Goal: Information Seeking & Learning: Learn about a topic

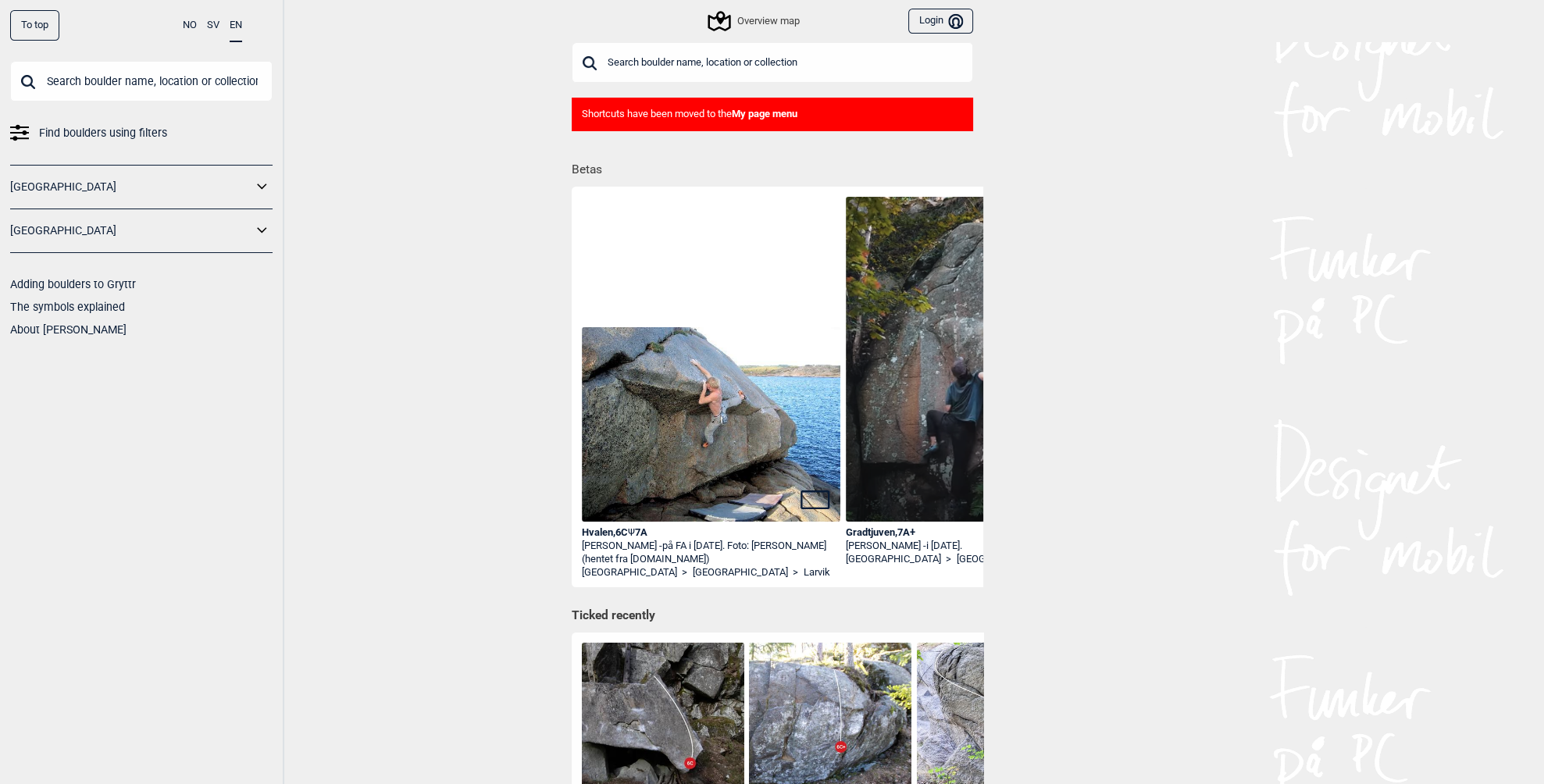
click at [198, 180] on link "[GEOGRAPHIC_DATA]" at bounding box center [132, 187] width 242 height 23
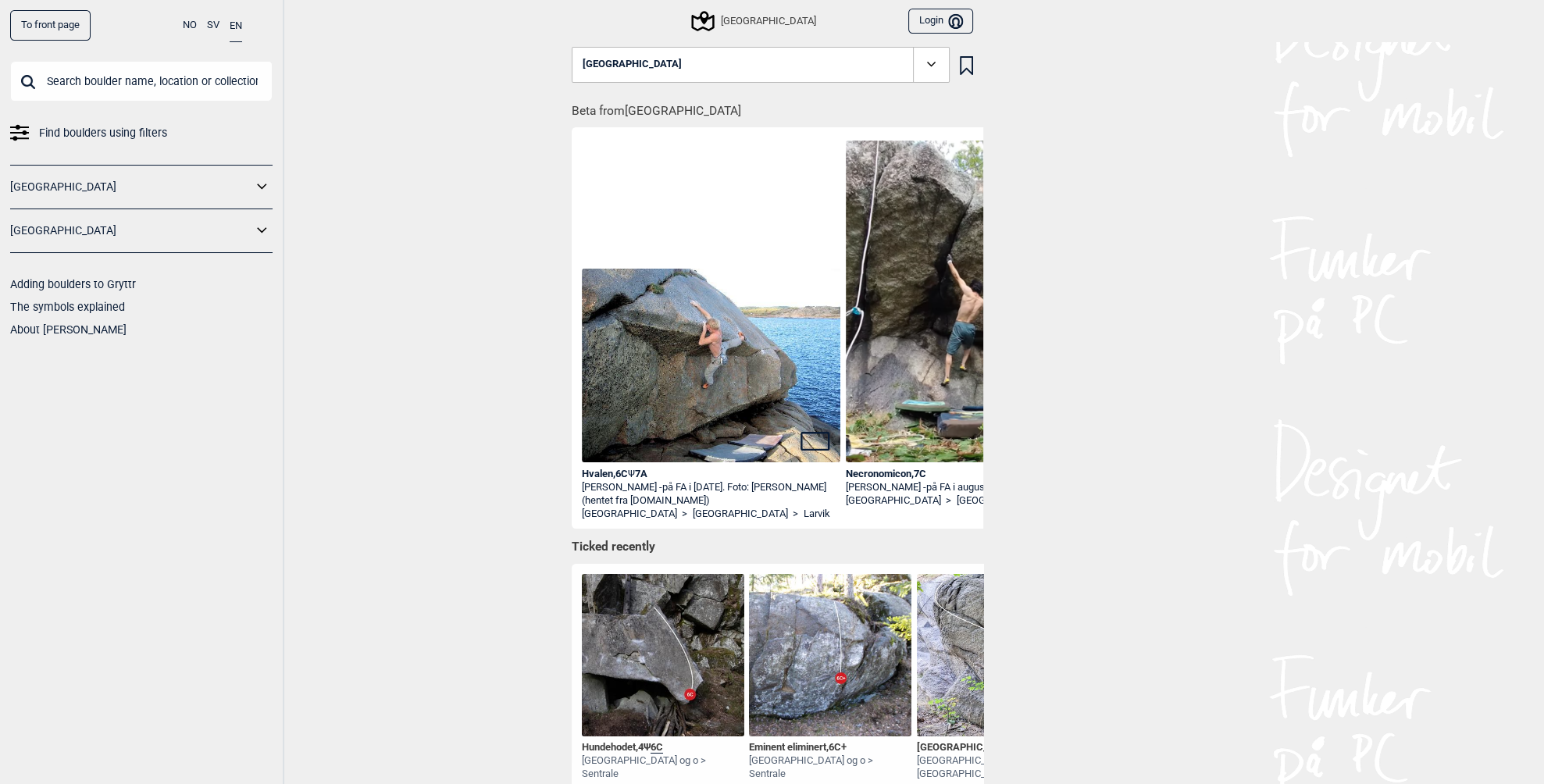
click at [705, 60] on button "[GEOGRAPHIC_DATA]" at bounding box center [761, 65] width 378 height 36
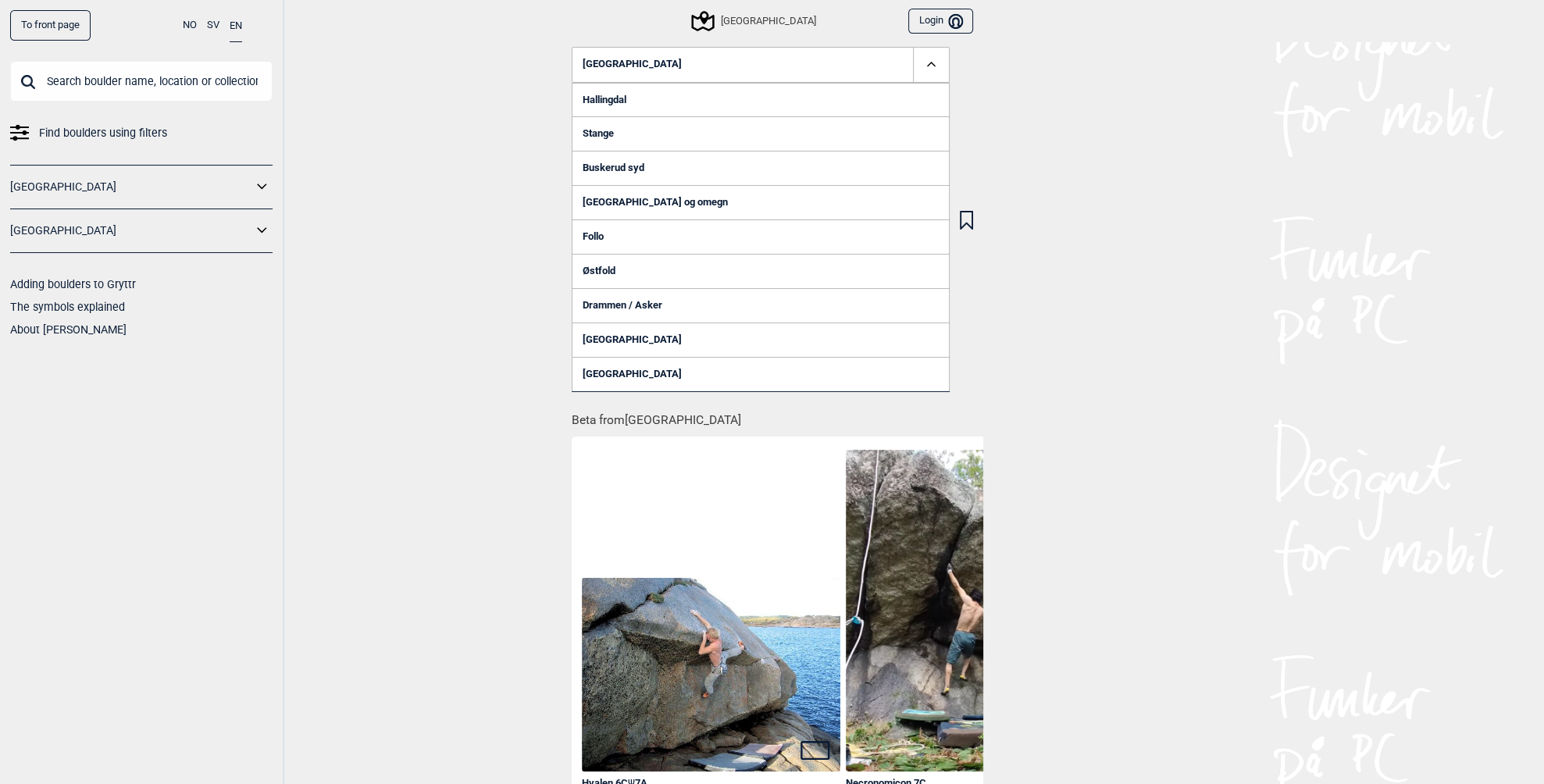
click at [640, 199] on link "[GEOGRAPHIC_DATA] og omegn" at bounding box center [761, 202] width 378 height 35
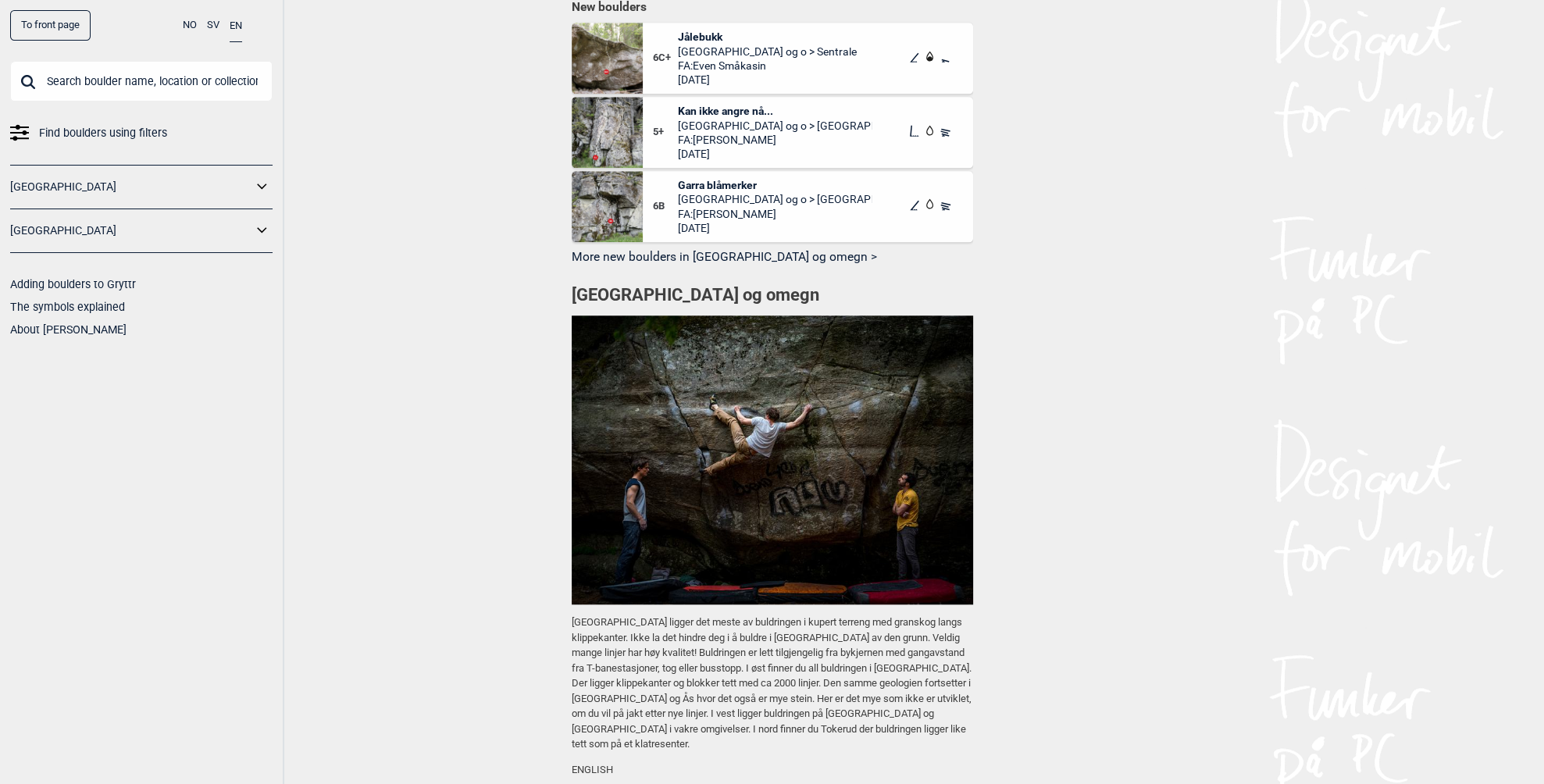
scroll to position [1968, 0]
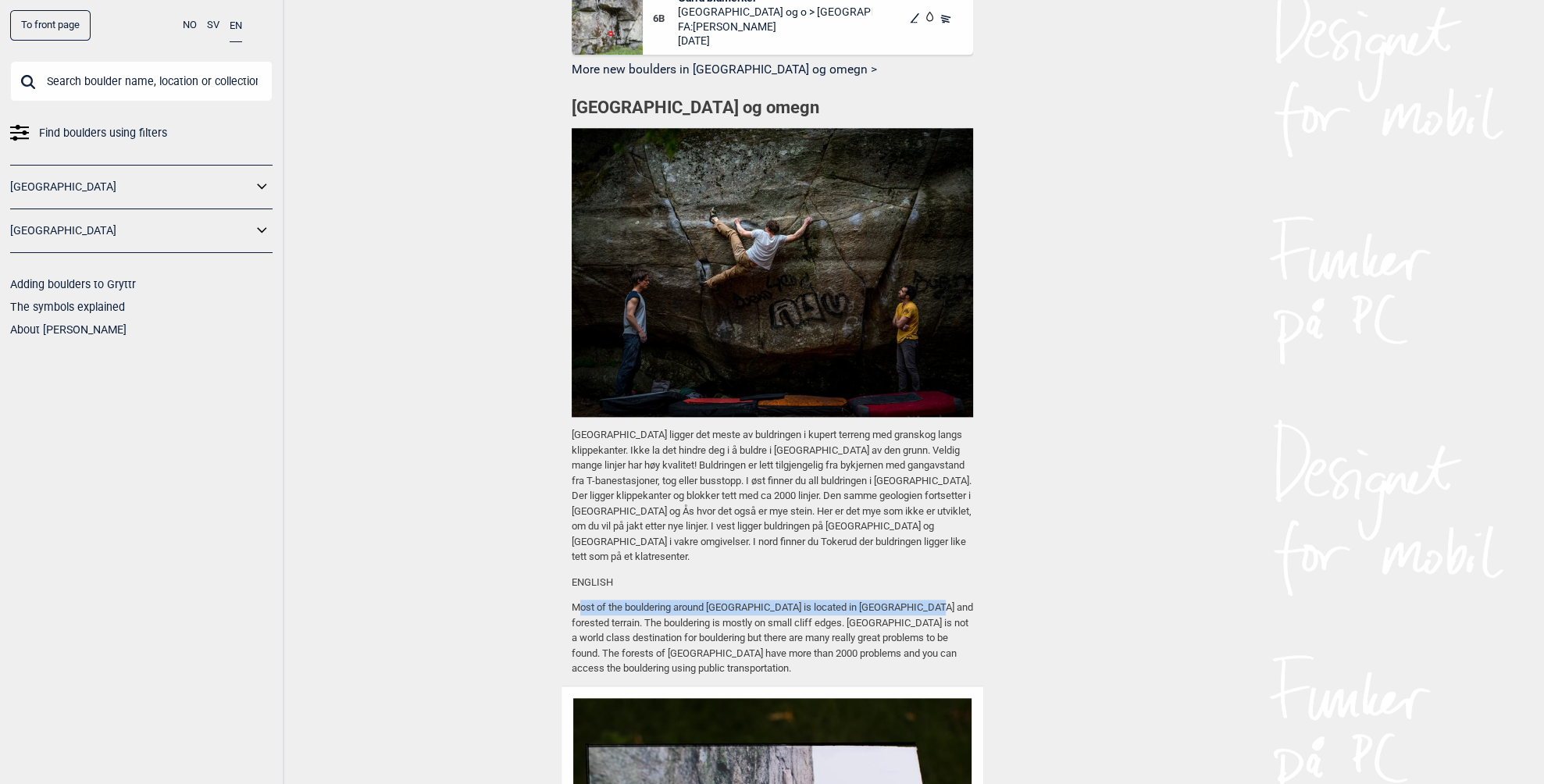
drag, startPoint x: 578, startPoint y: 573, endPoint x: 905, endPoint y: 573, distance: 327.0
click at [905, 600] on p "Most of the bouldering around [GEOGRAPHIC_DATA] is located in [GEOGRAPHIC_DATA]…" at bounding box center [772, 638] width 401 height 77
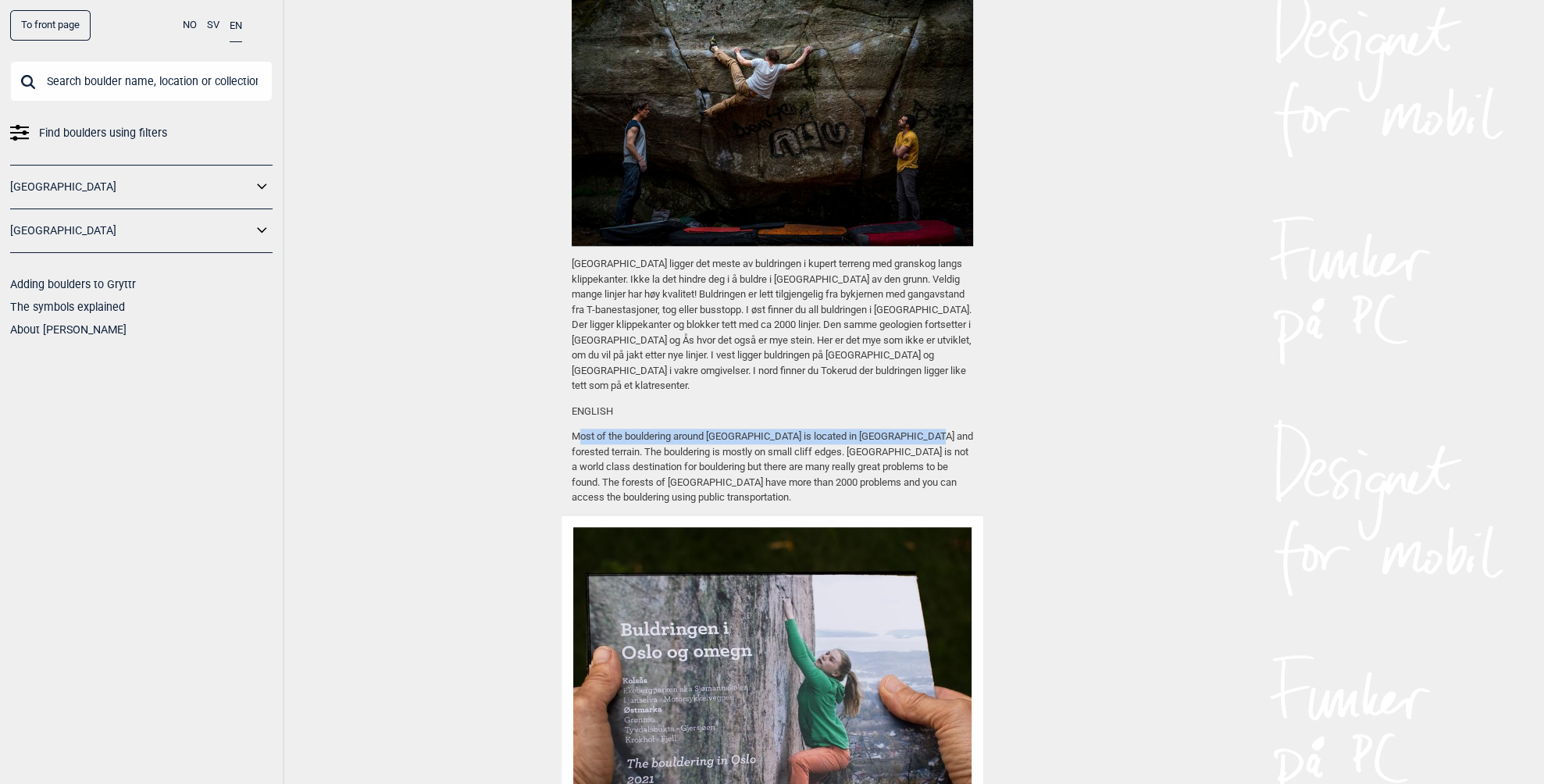
scroll to position [2155, 0]
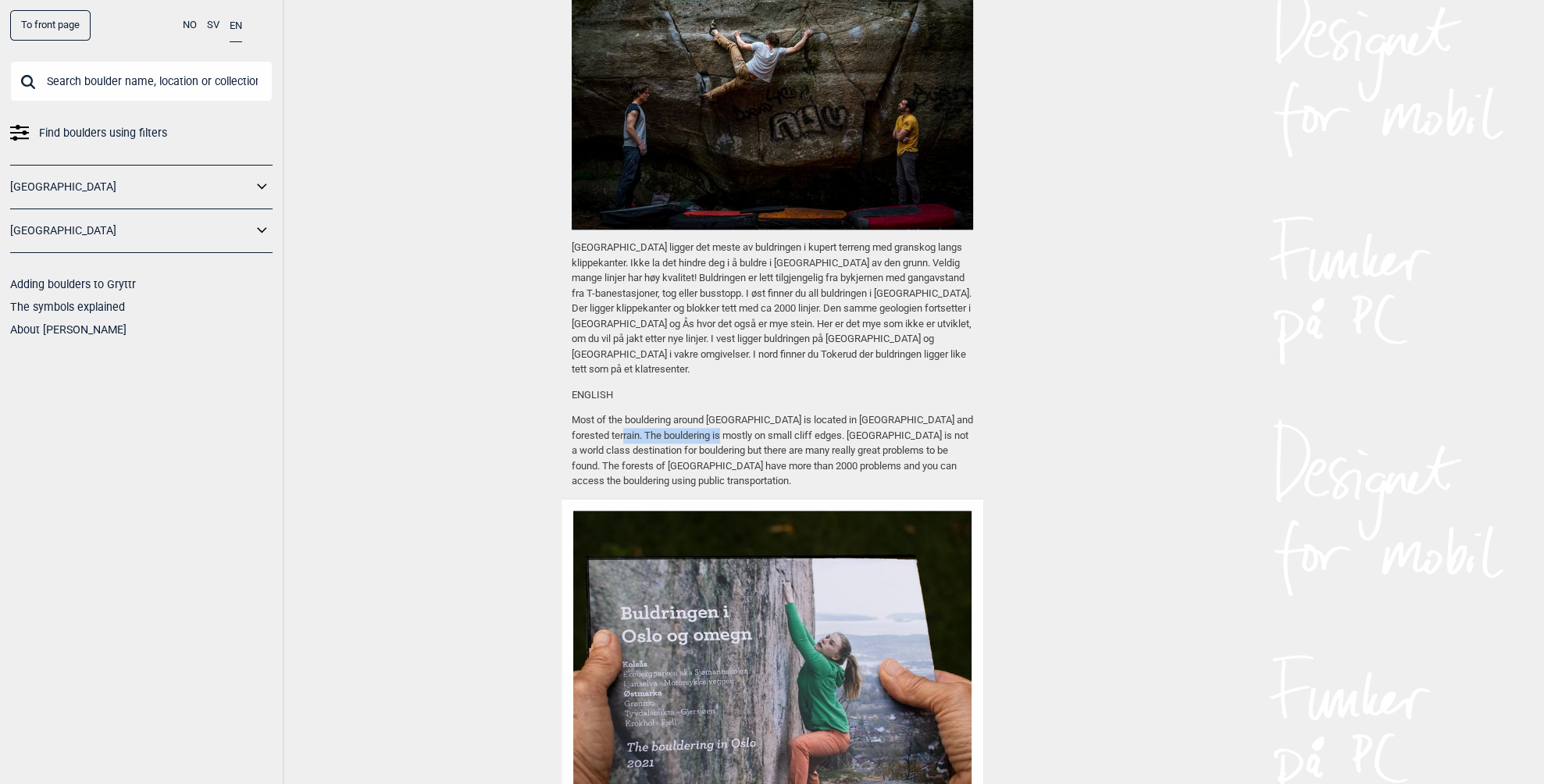
drag, startPoint x: 586, startPoint y: 400, endPoint x: 687, endPoint y: 402, distance: 101.0
click at [687, 413] on p "Most of the bouldering around [GEOGRAPHIC_DATA] is located in [GEOGRAPHIC_DATA]…" at bounding box center [772, 451] width 401 height 77
drag, startPoint x: 707, startPoint y: 402, endPoint x: 792, endPoint y: 416, distance: 86.1
click at [792, 416] on p "Most of the bouldering around [GEOGRAPHIC_DATA] is located in [GEOGRAPHIC_DATA]…" at bounding box center [772, 451] width 401 height 77
click at [810, 417] on p "Most of the bouldering around [GEOGRAPHIC_DATA] is located in [GEOGRAPHIC_DATA]…" at bounding box center [772, 451] width 401 height 77
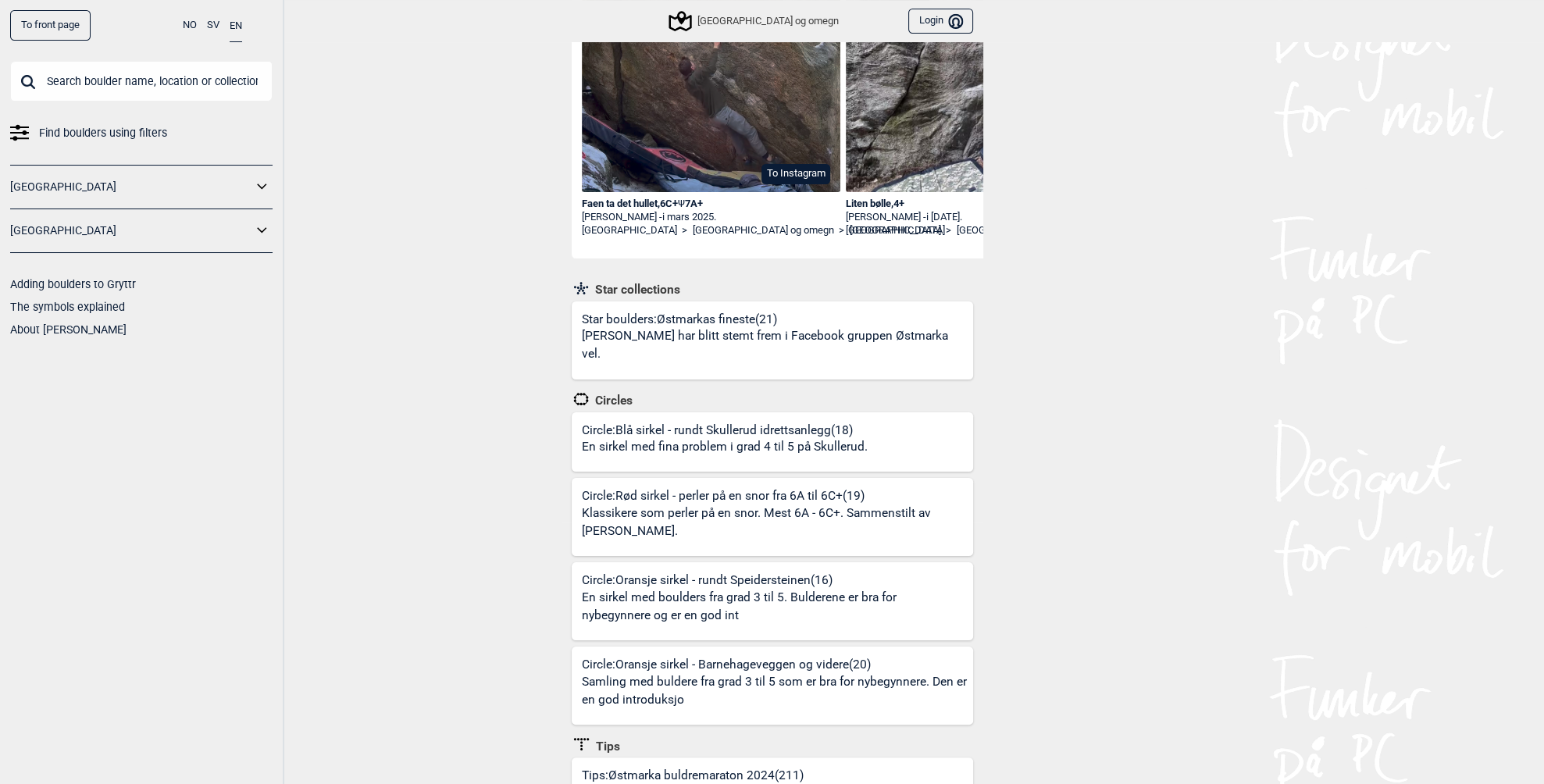
scroll to position [0, 0]
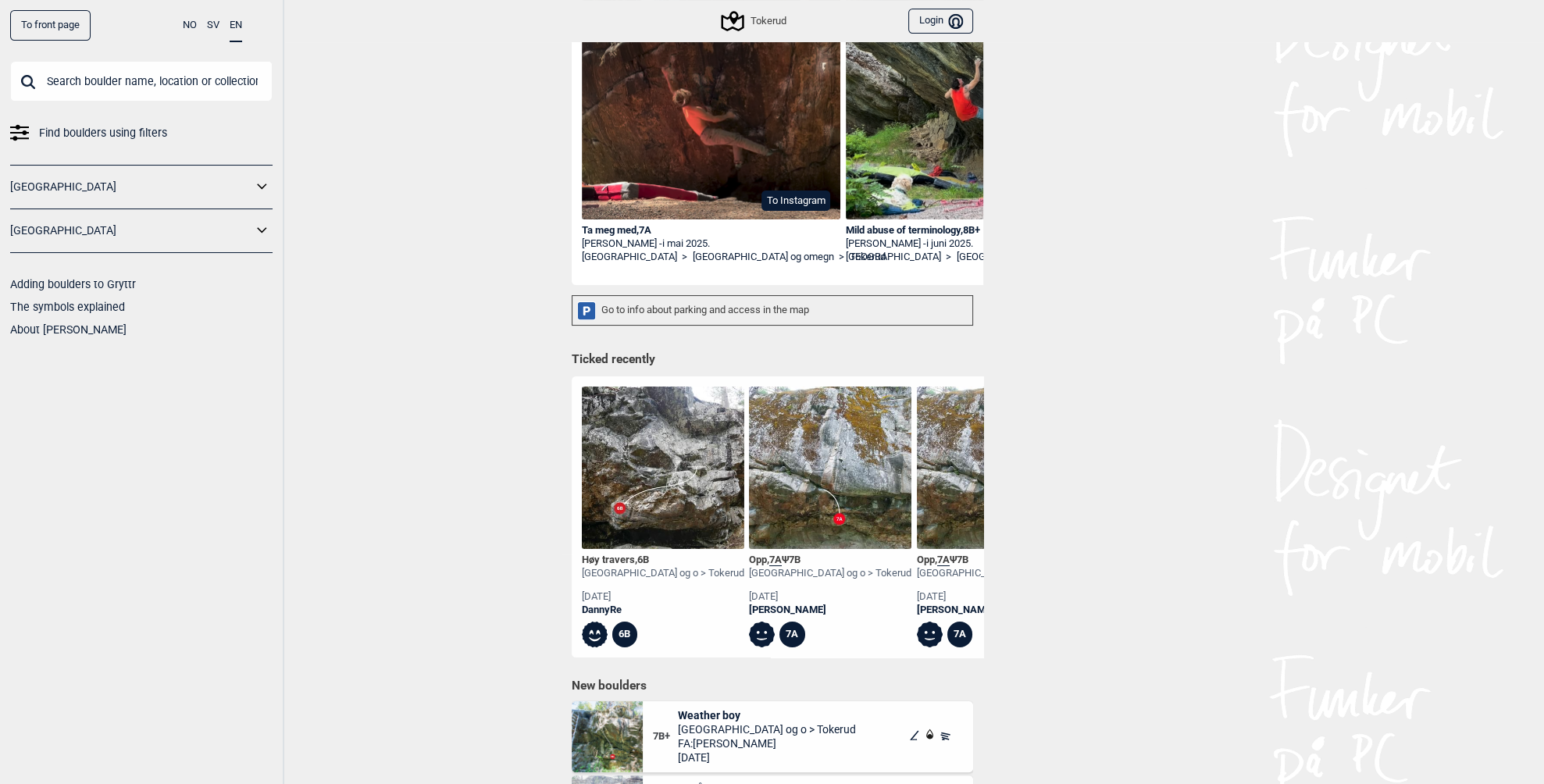
scroll to position [94, 0]
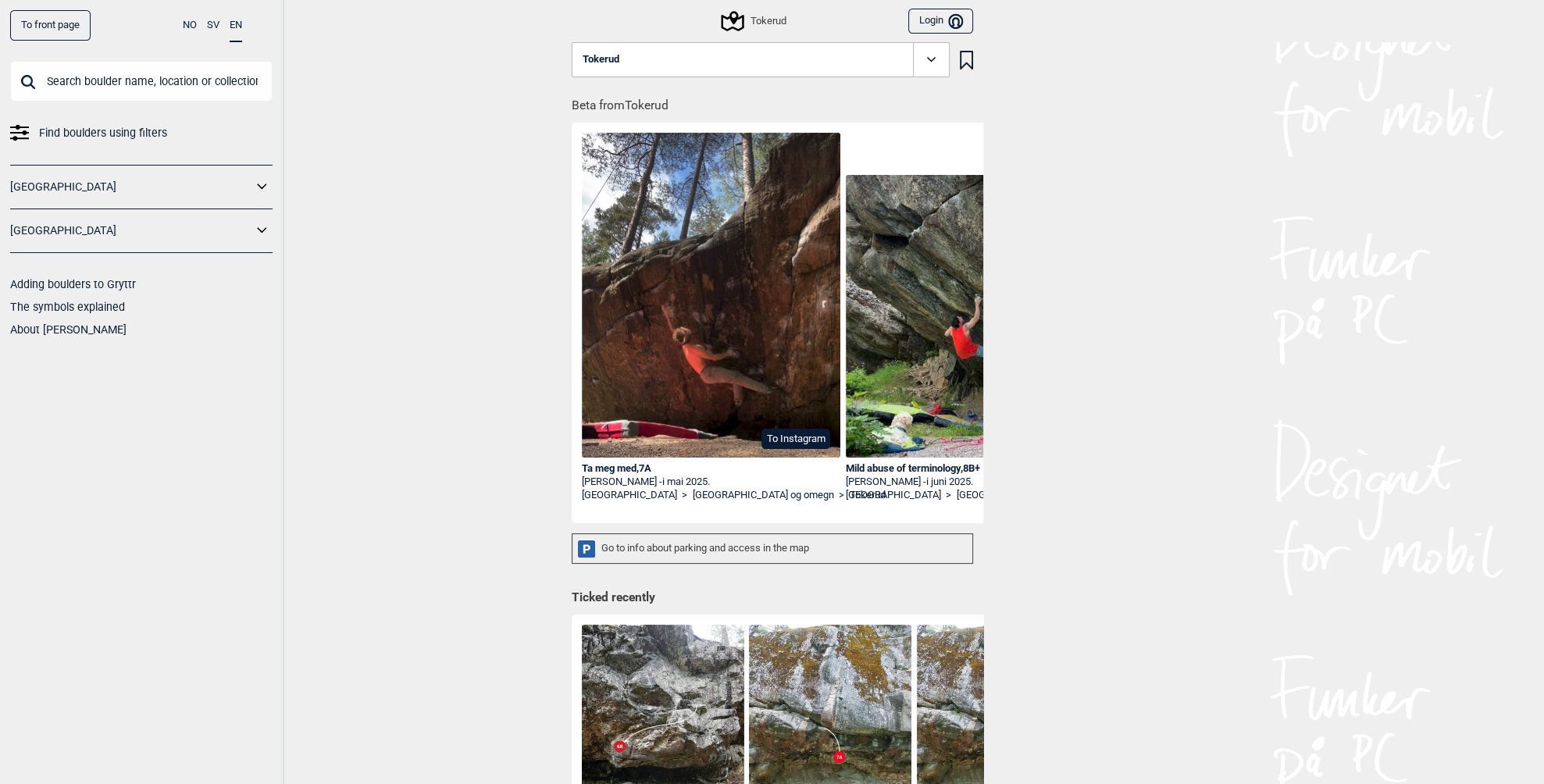
click at [741, 21] on icon at bounding box center [732, 21] width 30 height 30
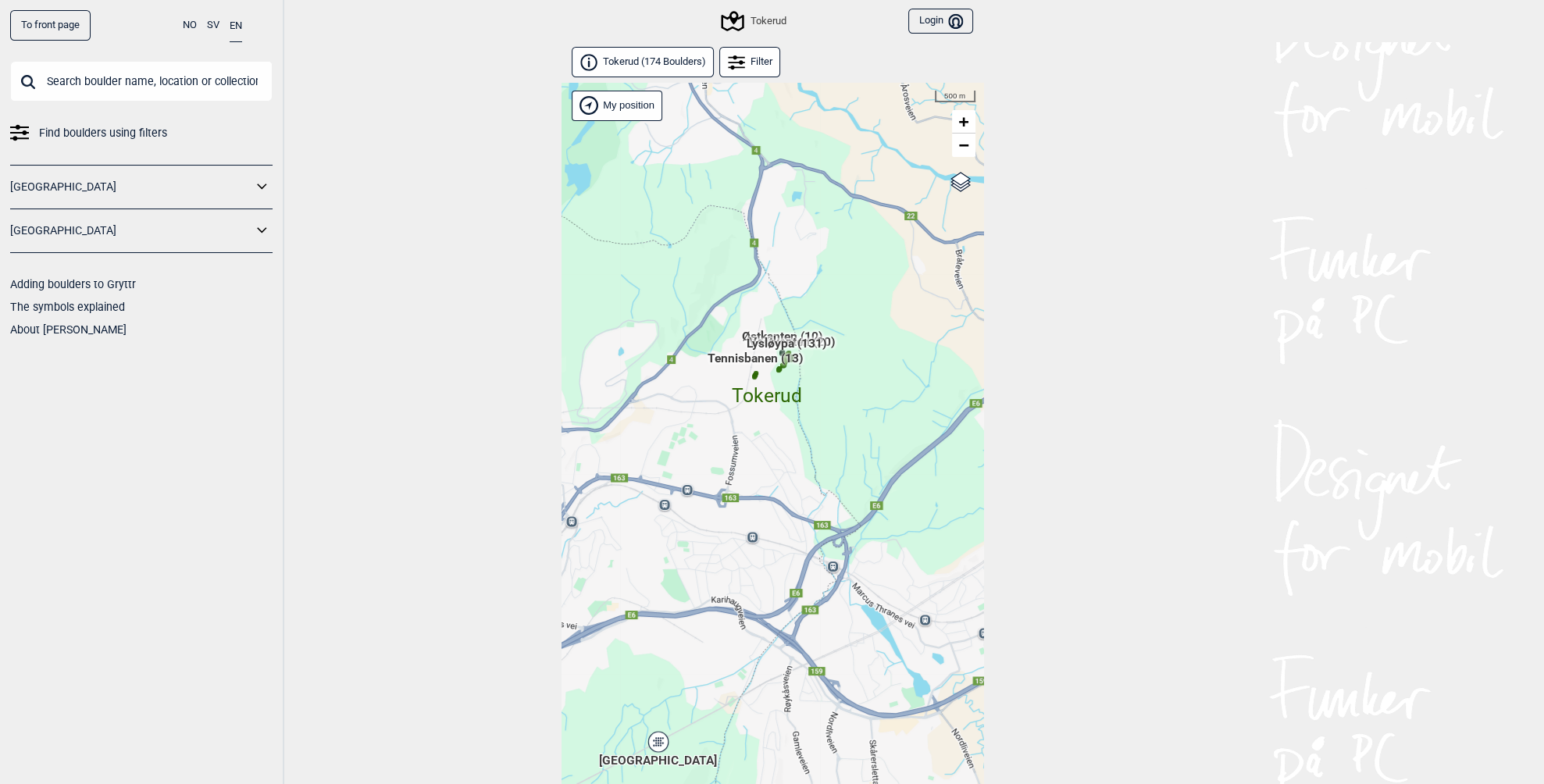
drag, startPoint x: 857, startPoint y: 503, endPoint x: 771, endPoint y: 462, distance: 95.3
click at [771, 462] on div "Hallingdal Stange Buskerud syd Oslo og omegn Follo Østfold Drammen/Asker" at bounding box center [772, 454] width 422 height 742
drag, startPoint x: 742, startPoint y: 119, endPoint x: 689, endPoint y: 238, distance: 130.3
click at [689, 238] on div "Hallingdal Stange Buskerud syd Oslo og omegn Follo Østfold Drammen/Asker" at bounding box center [772, 454] width 422 height 742
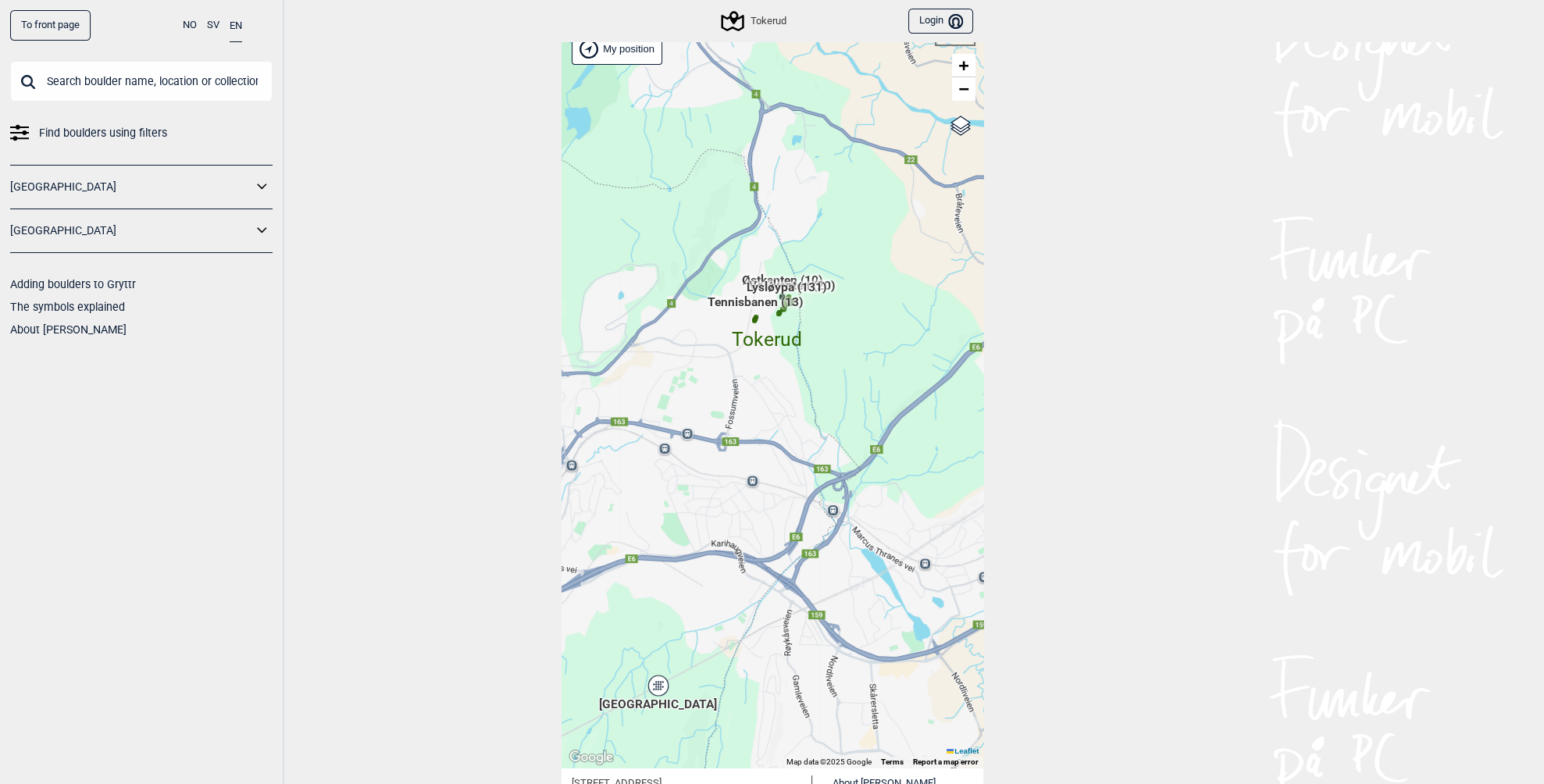
scroll to position [94, 0]
